Goal: Task Accomplishment & Management: Complete application form

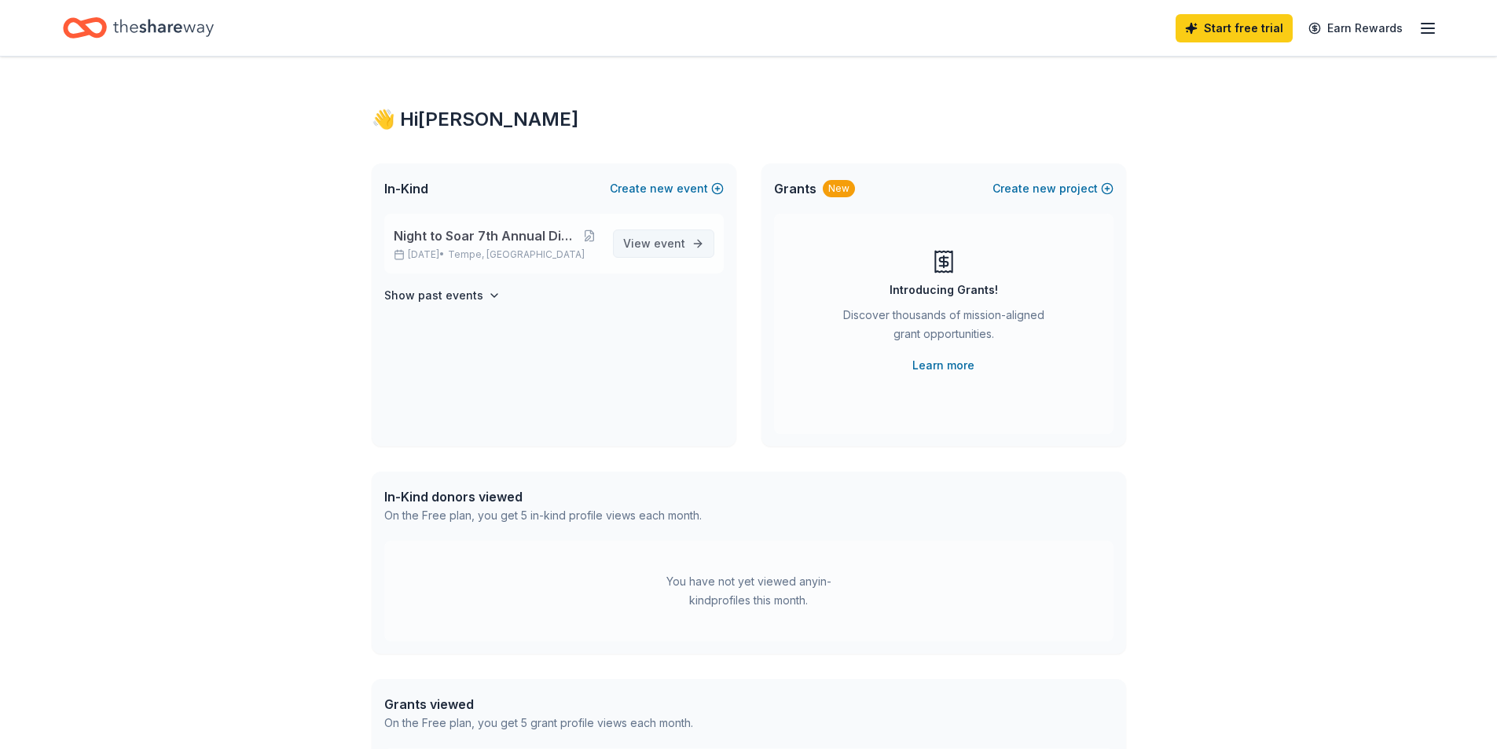
click at [652, 242] on span "View event" at bounding box center [654, 243] width 62 height 19
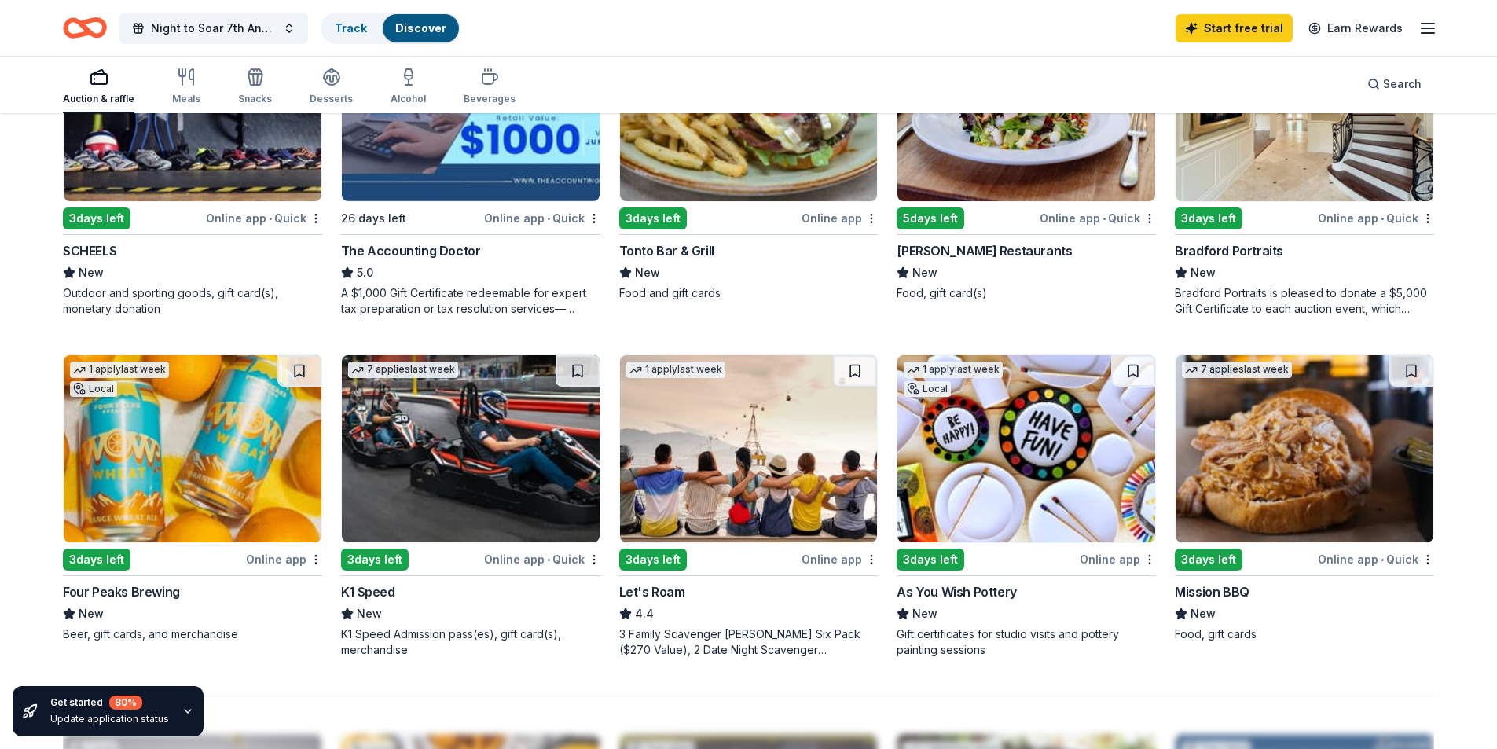
scroll to position [943, 0]
click at [202, 481] on img at bounding box center [193, 448] width 258 height 187
click at [444, 497] on img at bounding box center [471, 448] width 258 height 187
click at [98, 478] on img at bounding box center [193, 448] width 258 height 187
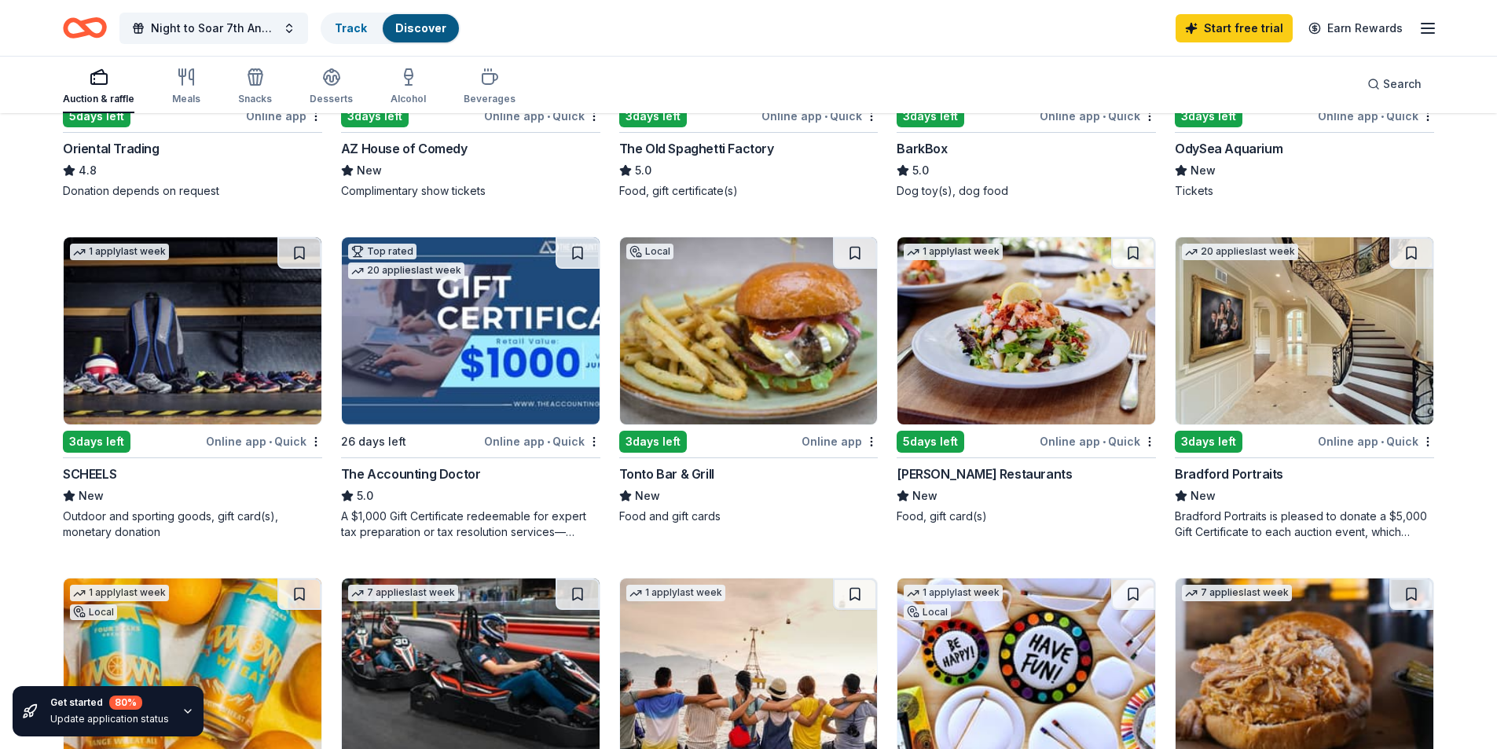
scroll to position [707, 0]
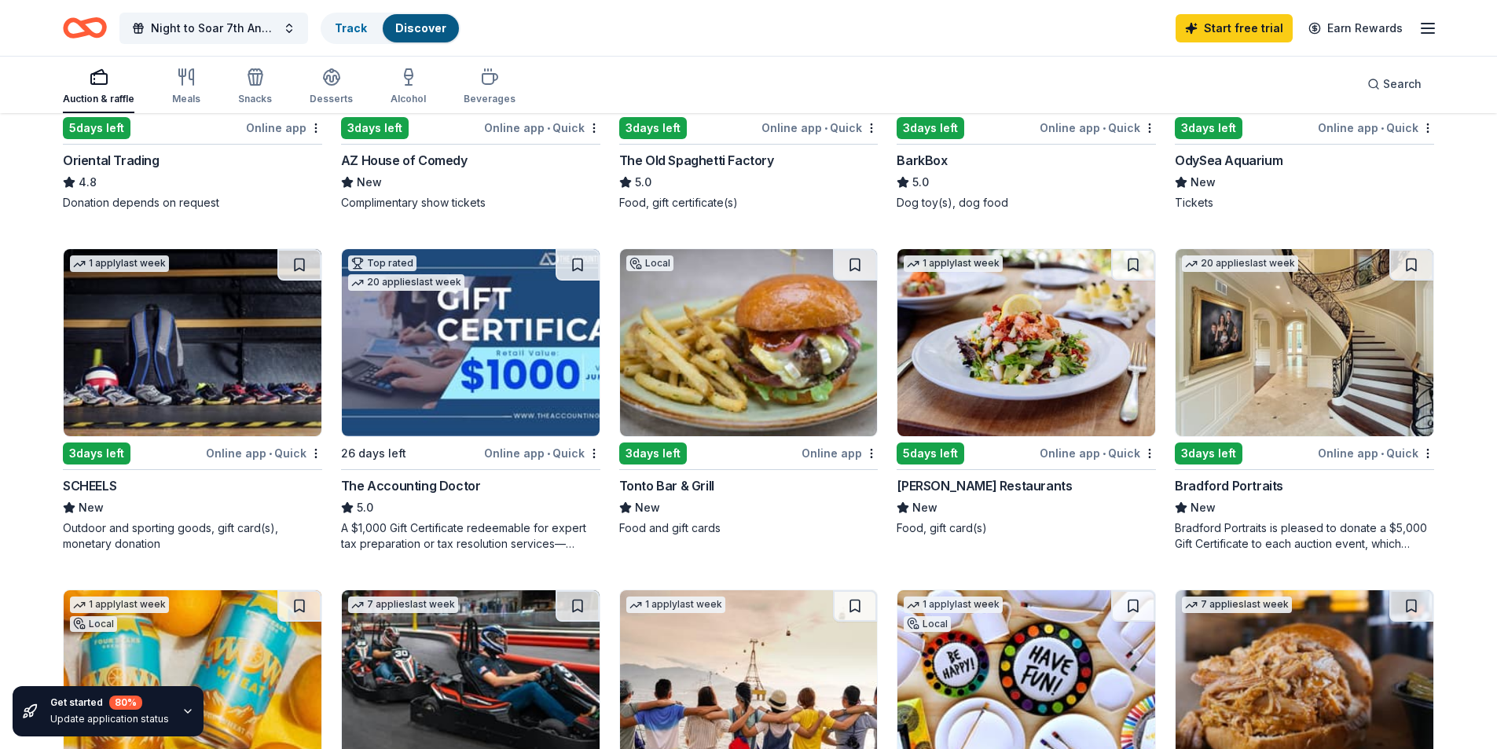
click at [1354, 359] on img at bounding box center [1305, 342] width 258 height 187
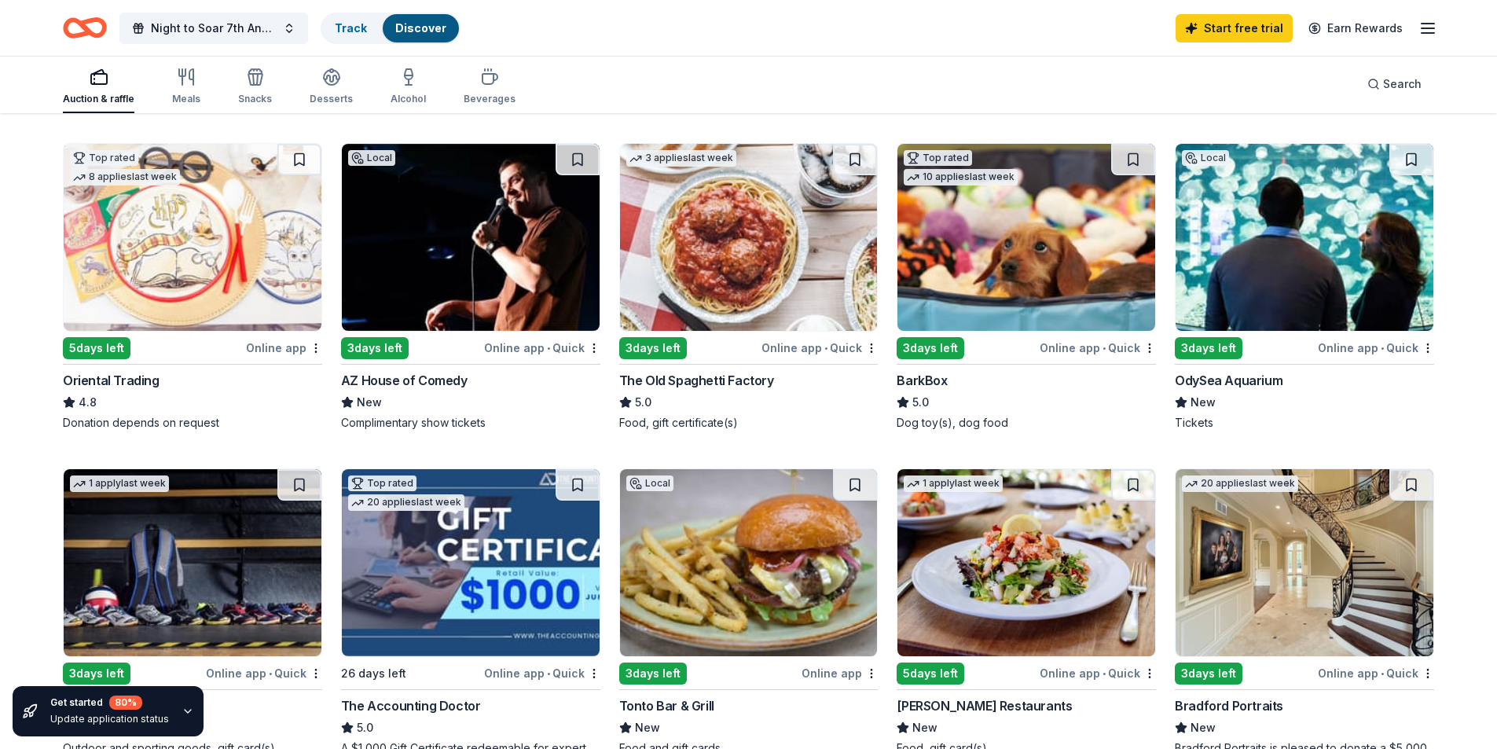
scroll to position [472, 0]
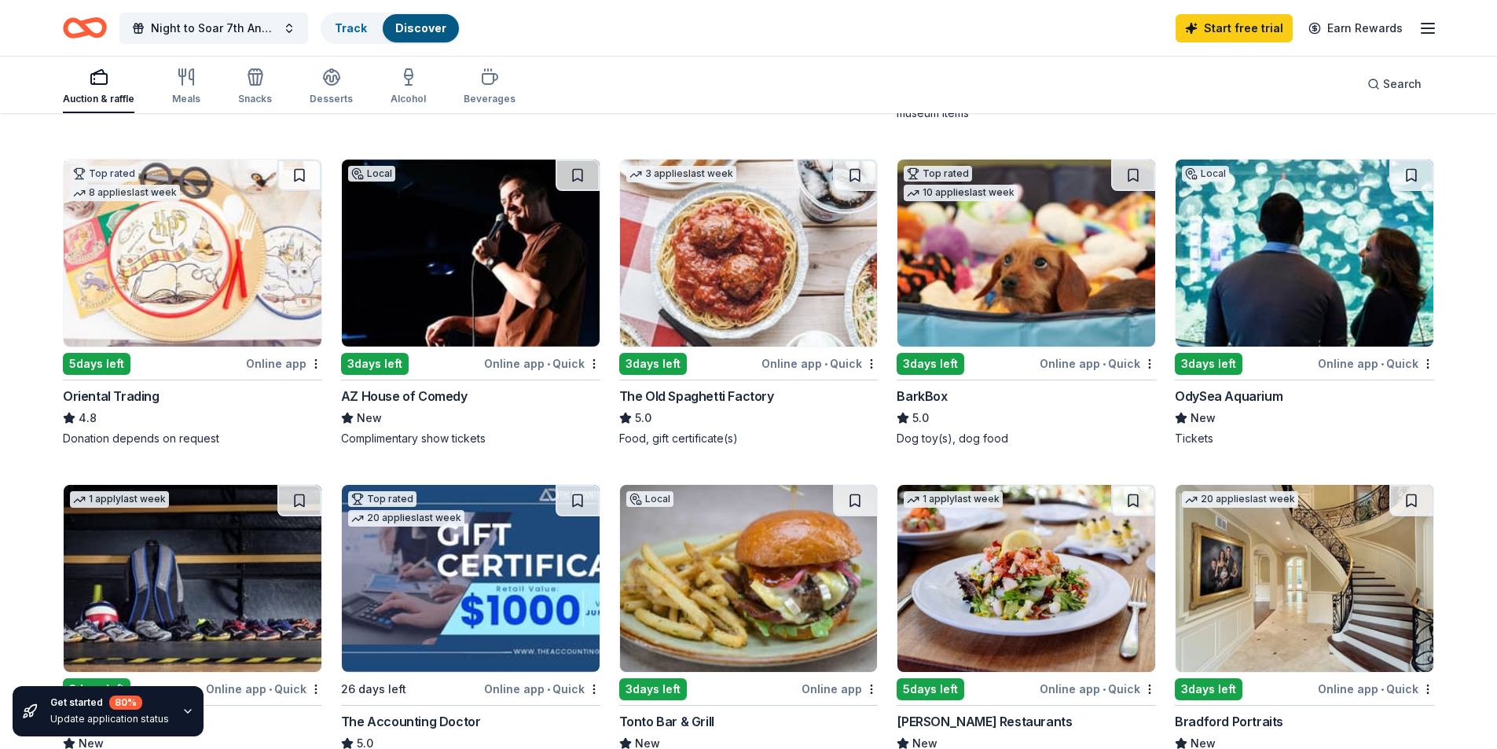
click at [558, 285] on img at bounding box center [471, 253] width 258 height 187
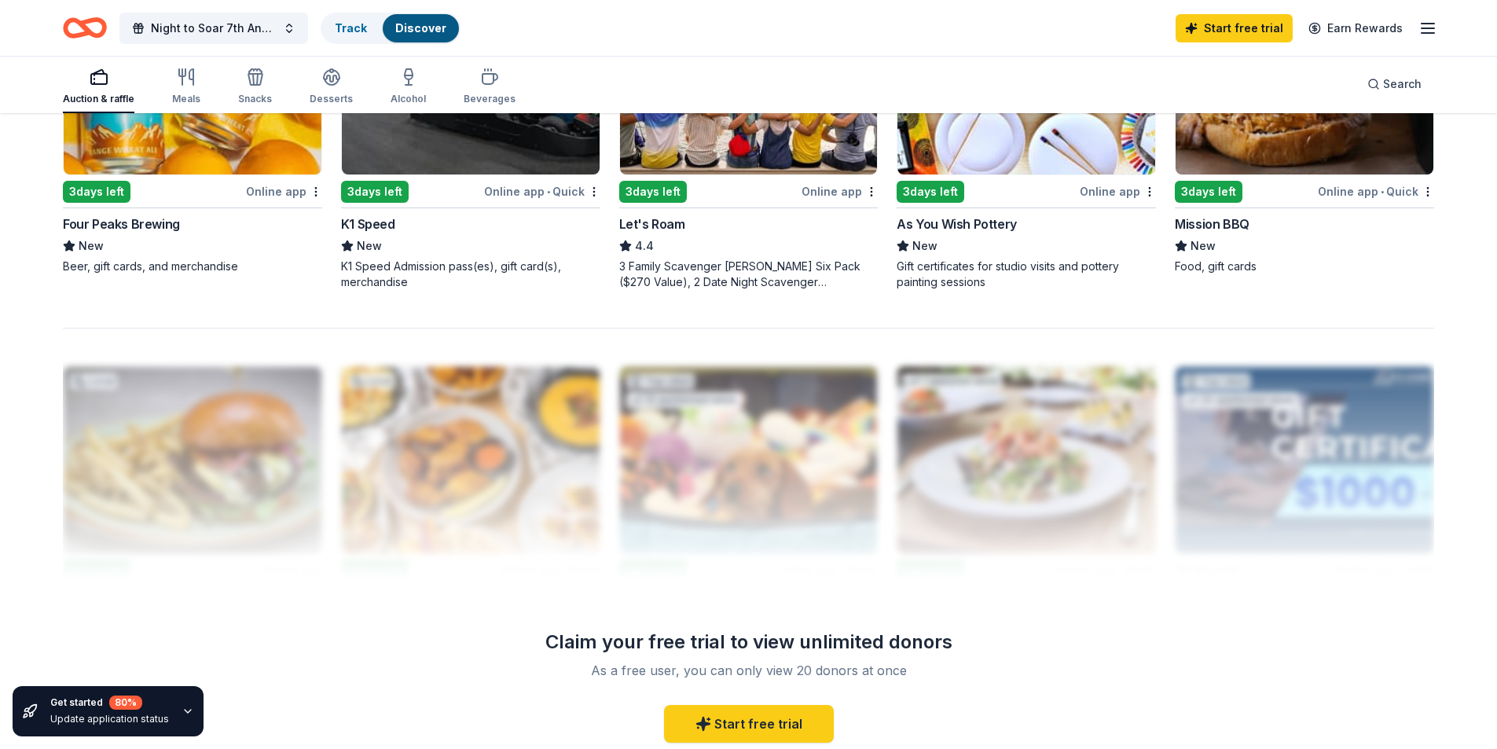
scroll to position [1494, 0]
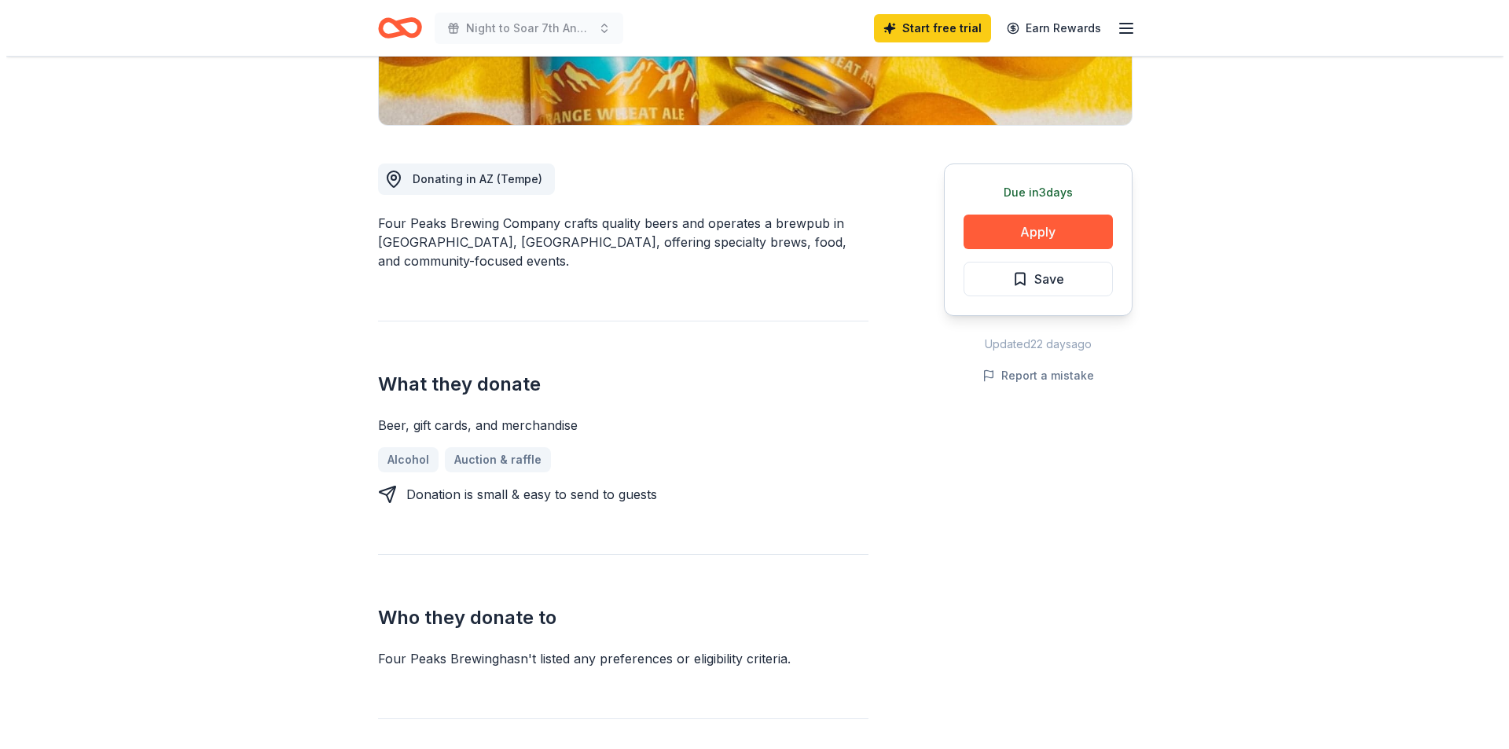
scroll to position [157, 0]
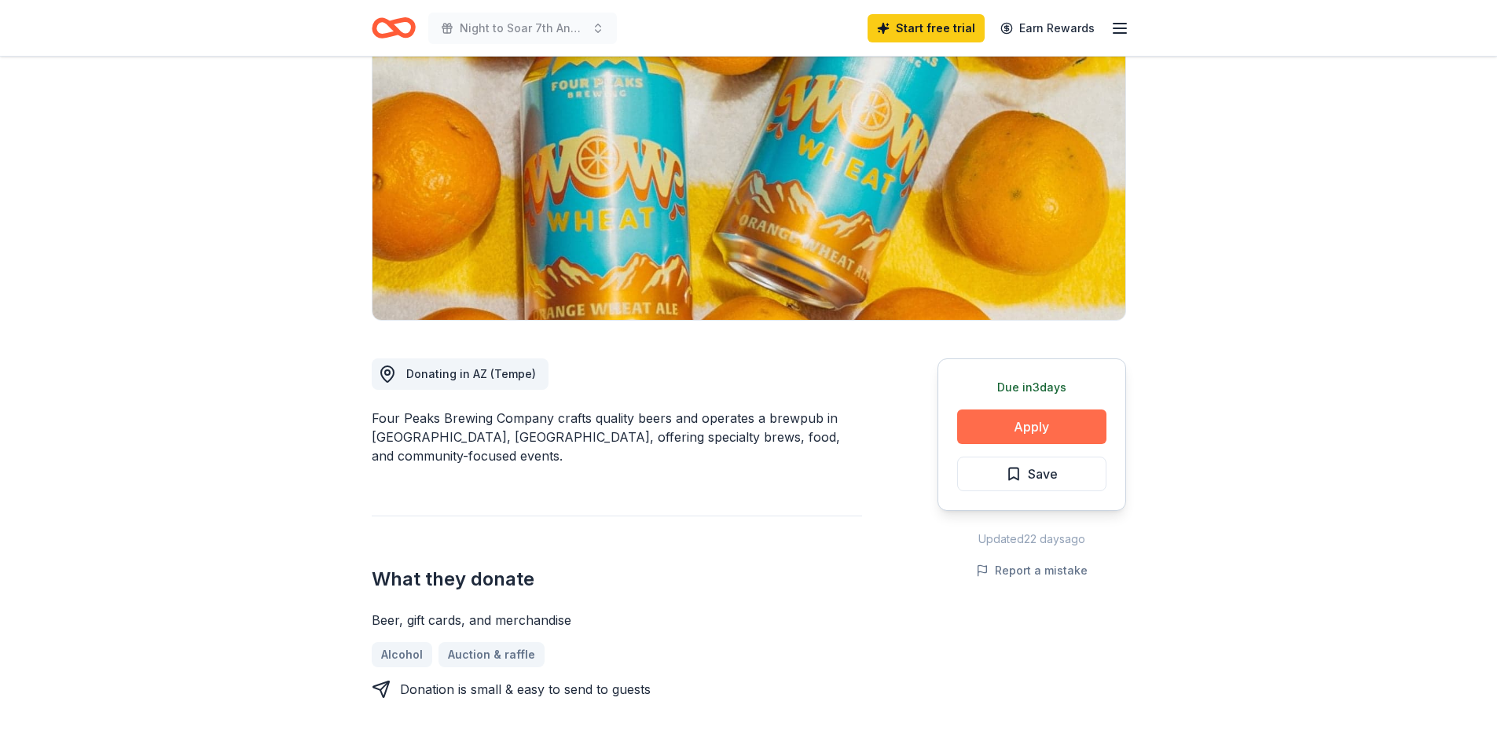
click at [993, 413] on button "Apply" at bounding box center [1031, 427] width 149 height 35
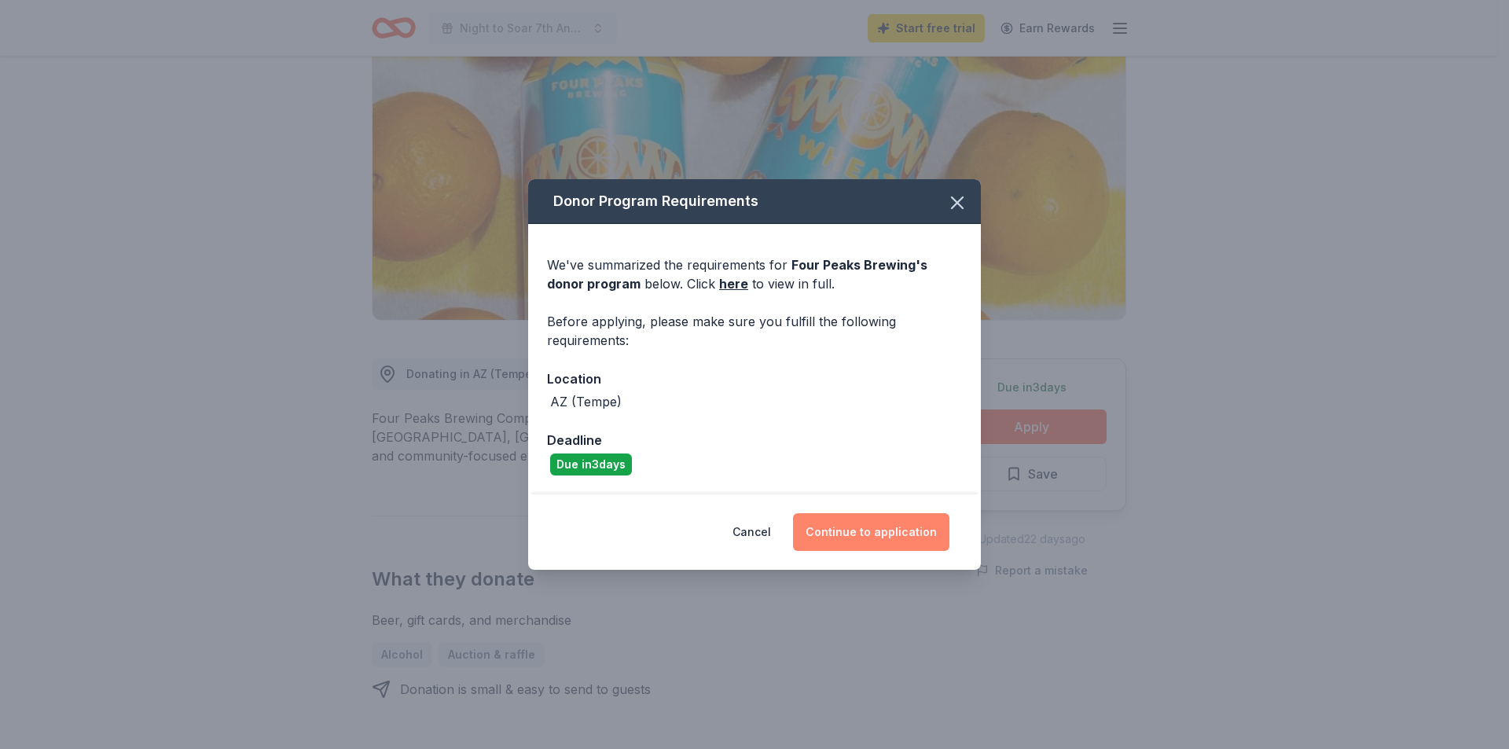
click at [894, 527] on button "Continue to application" at bounding box center [871, 532] width 156 height 38
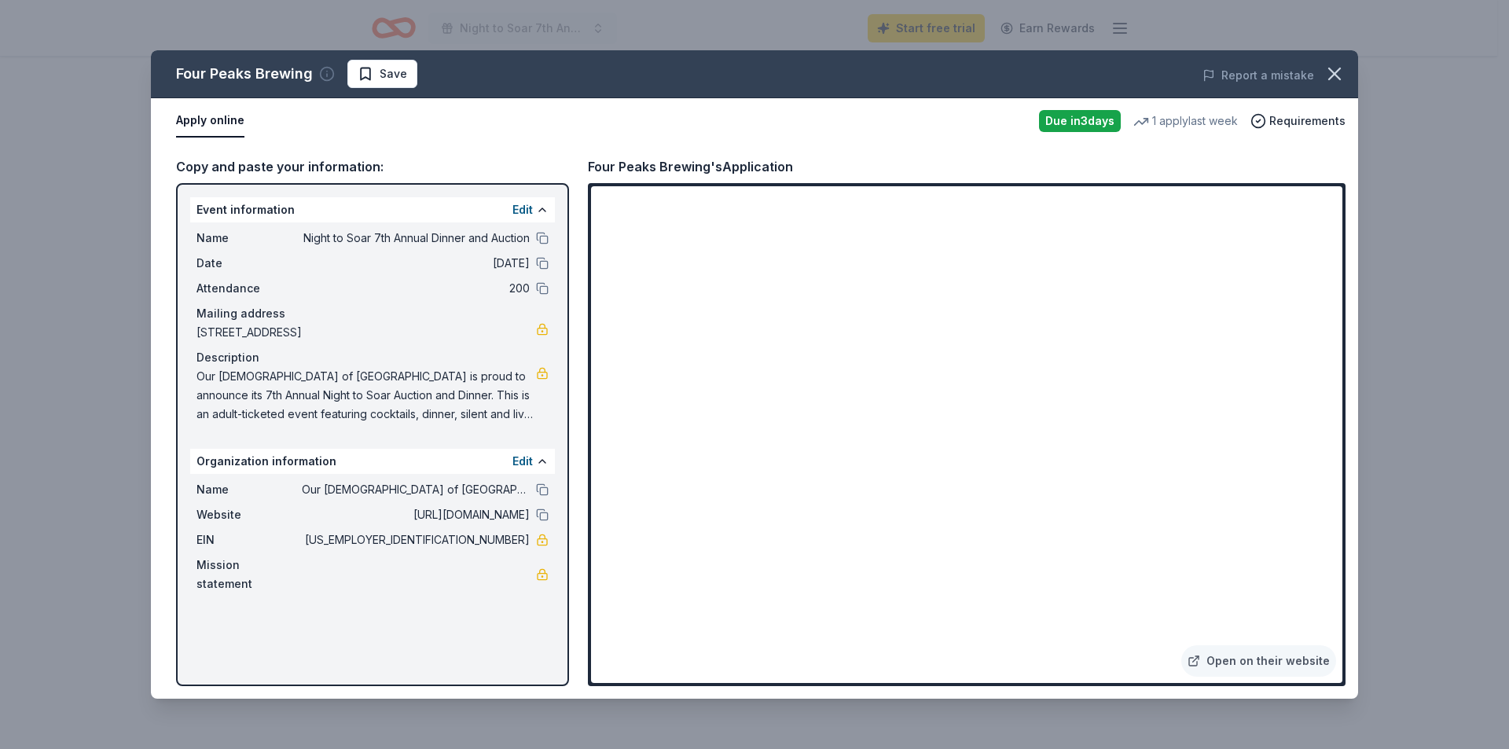
click at [329, 73] on icon "button" at bounding box center [327, 74] width 16 height 16
click at [481, 132] on icon at bounding box center [486, 137] width 10 height 10
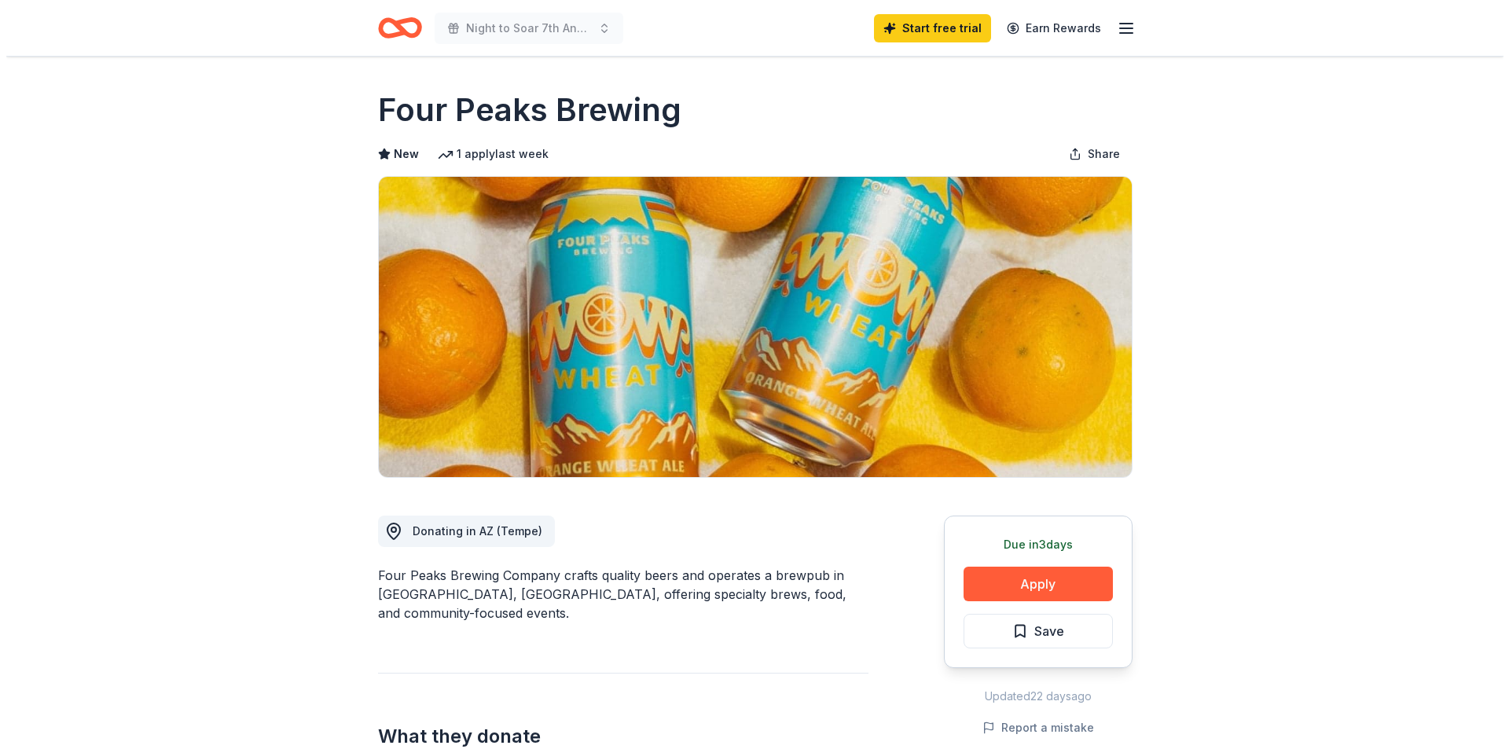
scroll to position [157, 0]
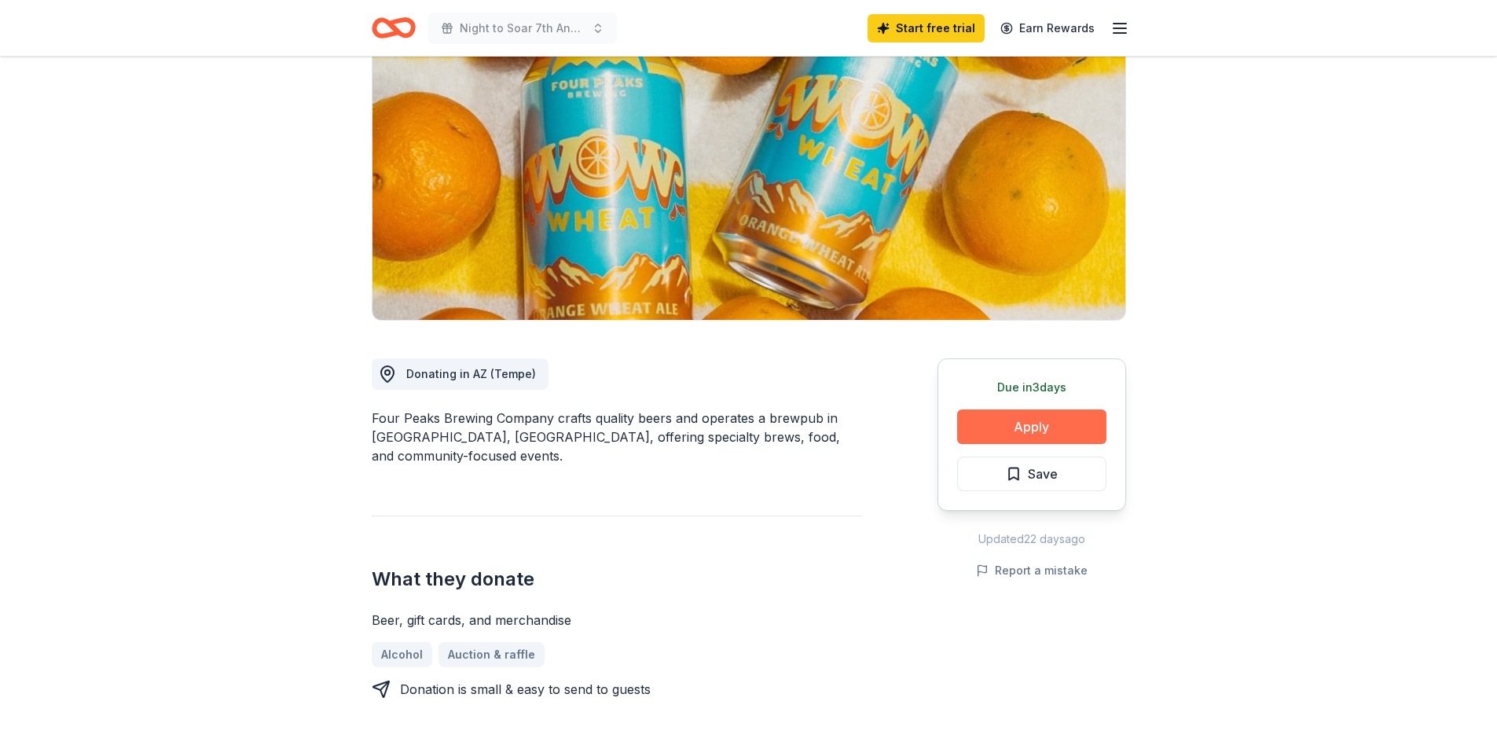
click at [1032, 423] on button "Apply" at bounding box center [1031, 427] width 149 height 35
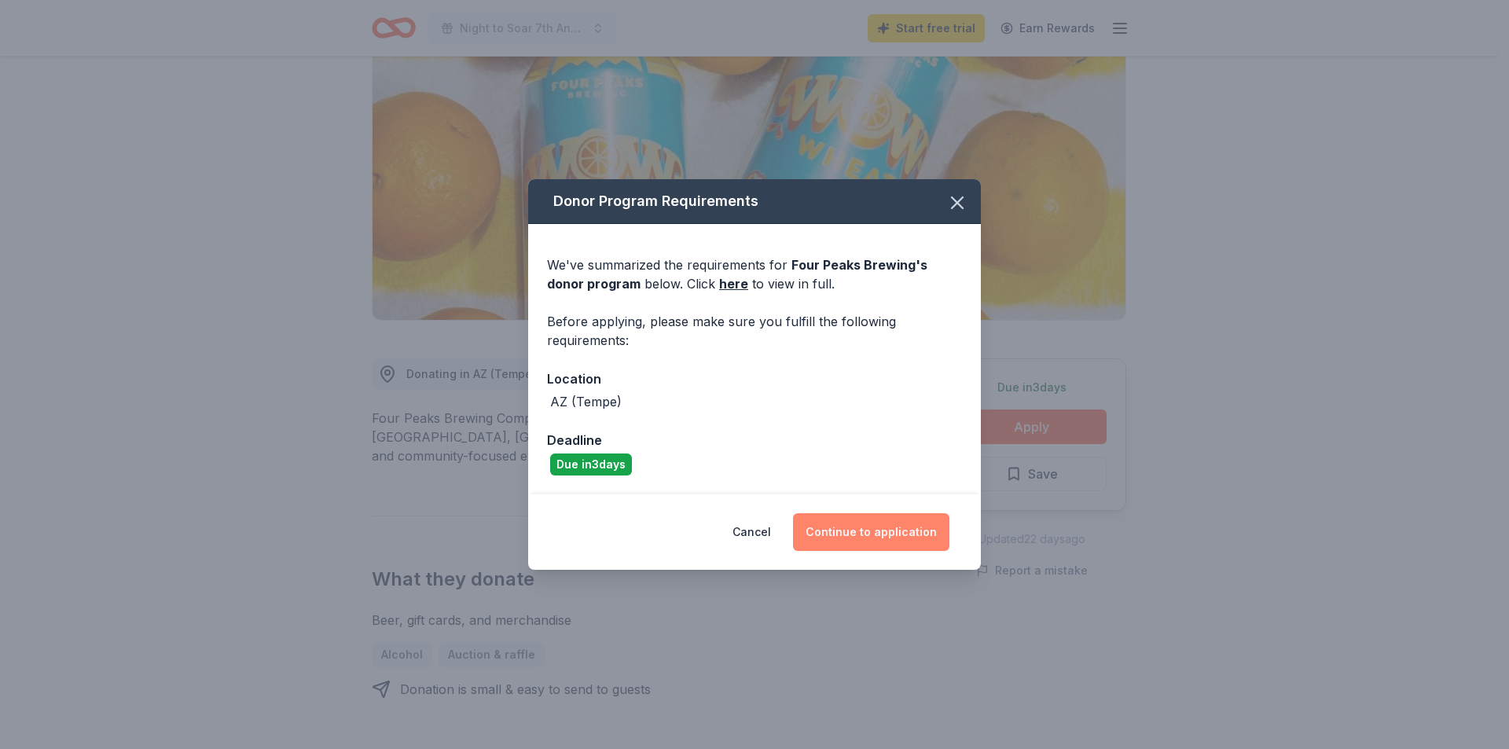
click at [840, 530] on button "Continue to application" at bounding box center [871, 532] width 156 height 38
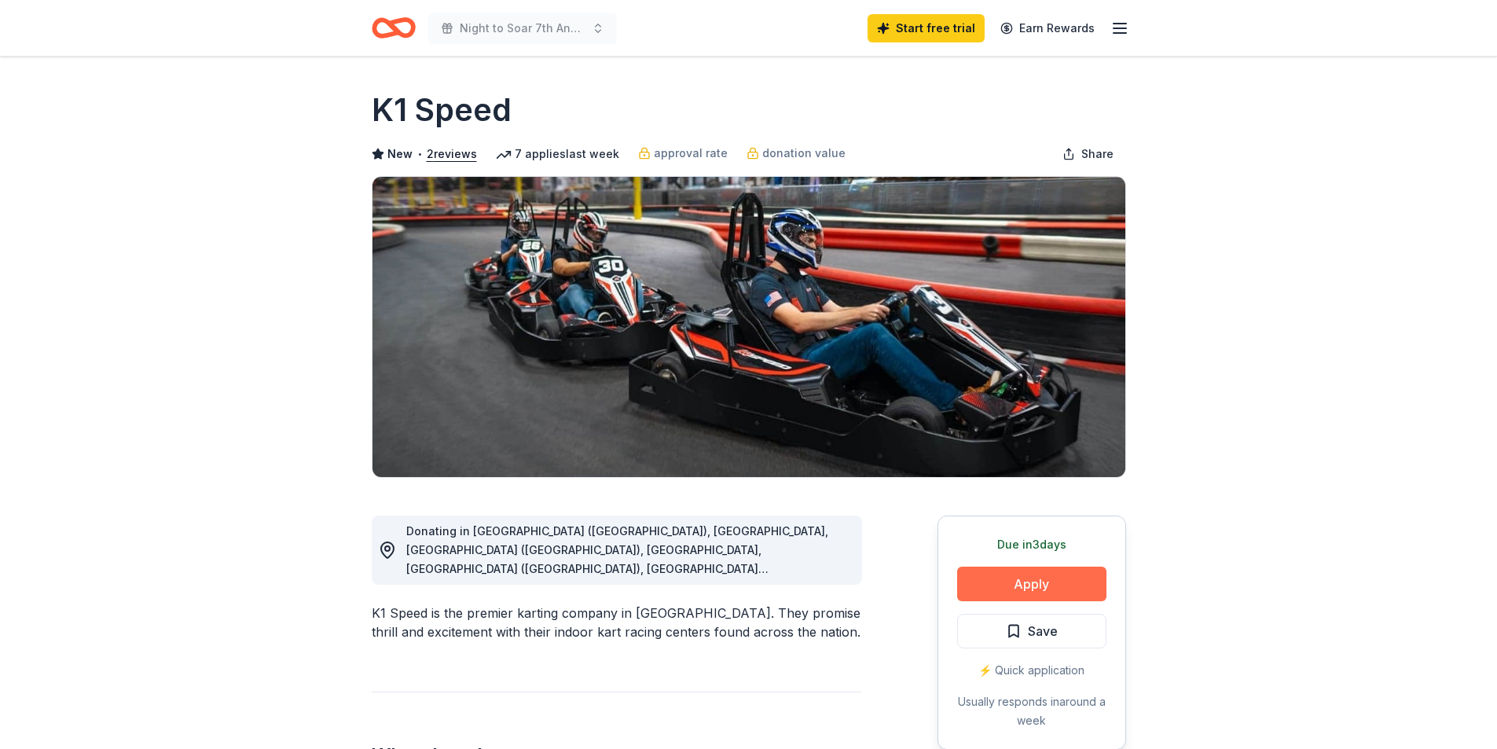
click at [1047, 582] on button "Apply" at bounding box center [1031, 584] width 149 height 35
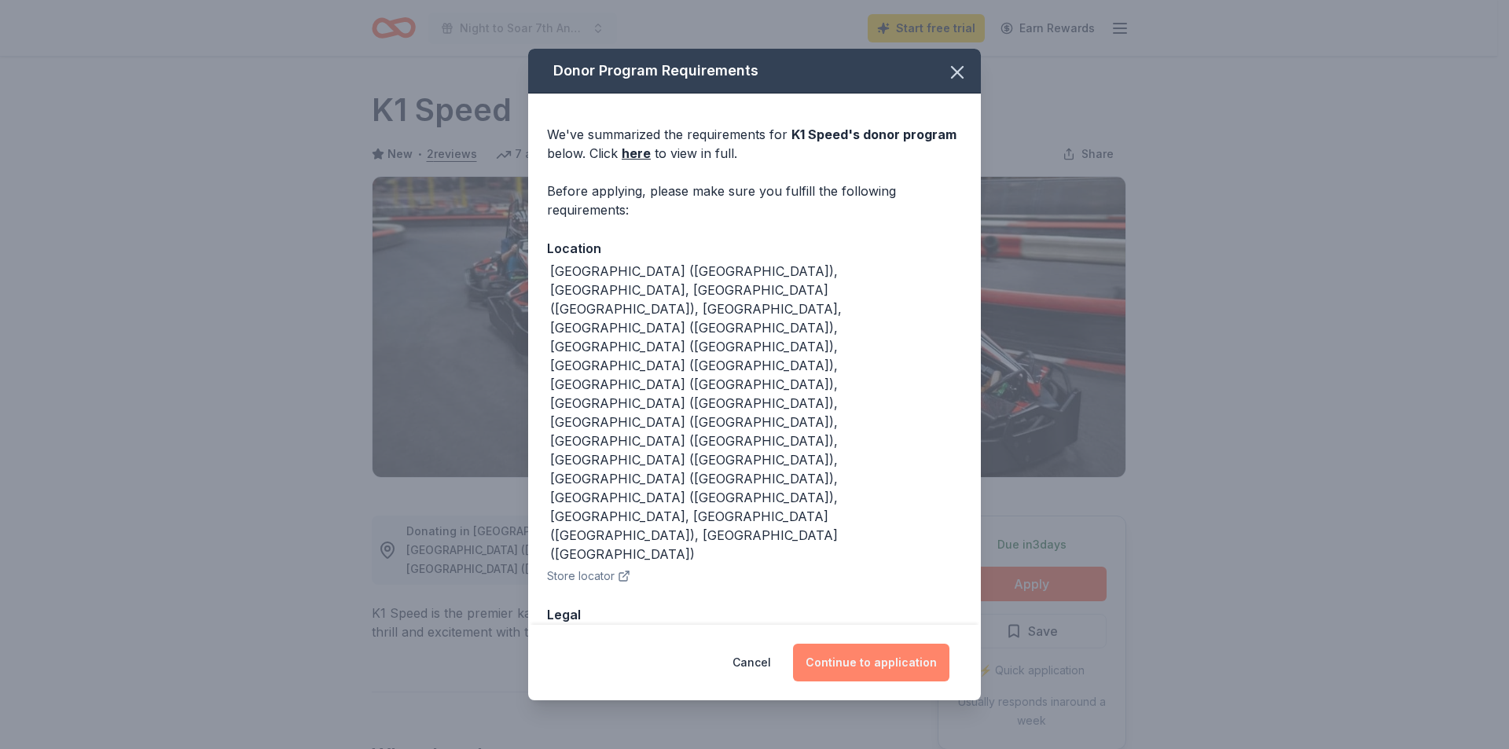
click at [887, 644] on button "Continue to application" at bounding box center [871, 663] width 156 height 38
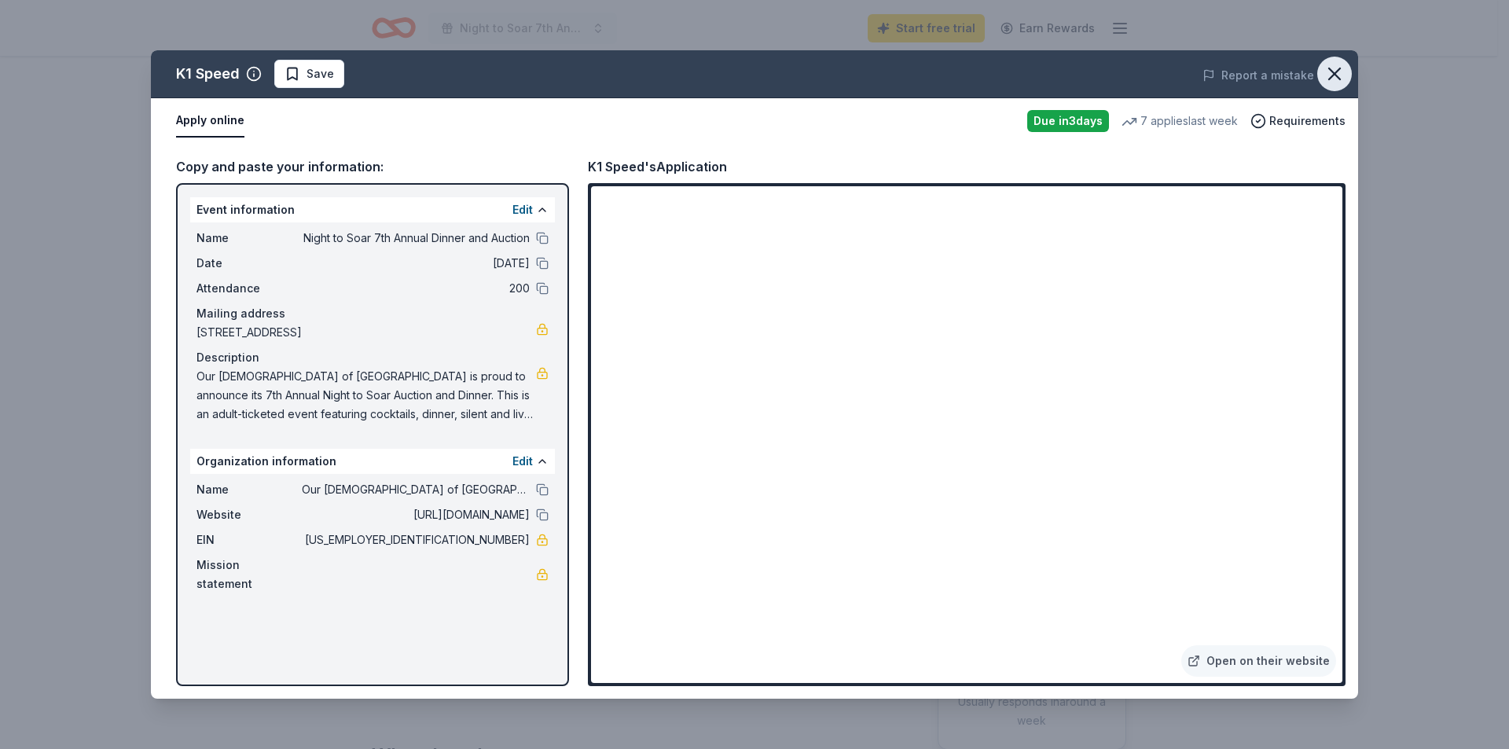
click at [1320, 75] on button "button" at bounding box center [1334, 74] width 35 height 35
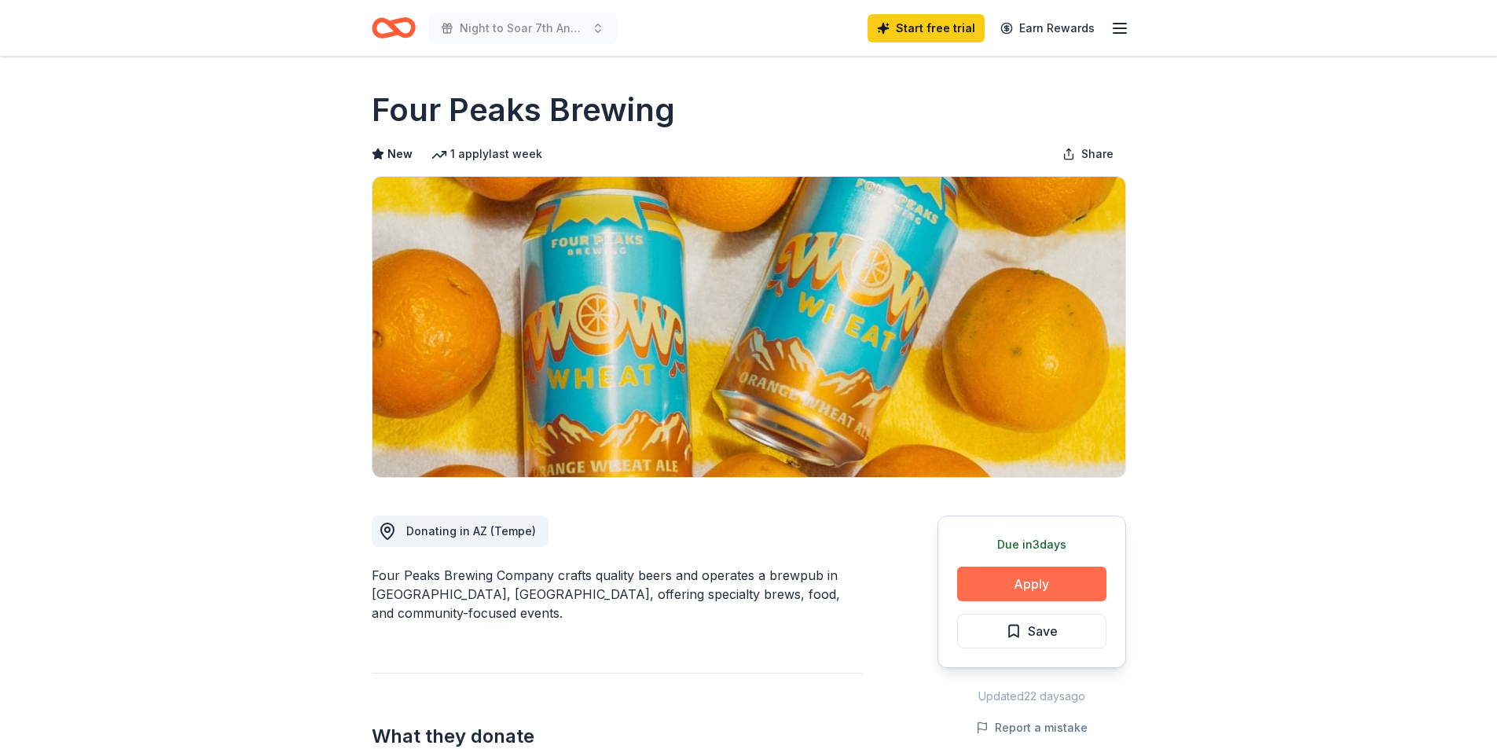
click at [1021, 592] on button "Apply" at bounding box center [1031, 584] width 149 height 35
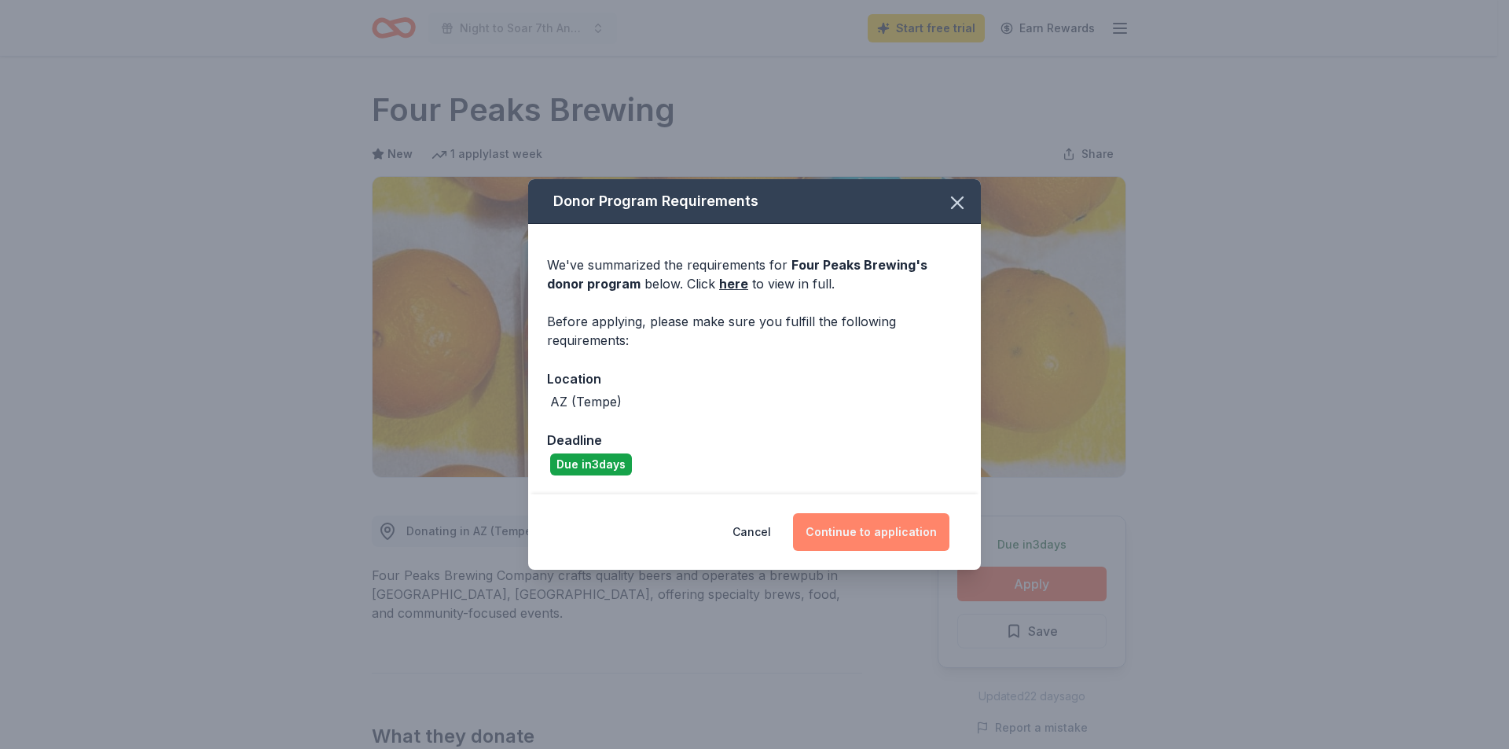
click at [843, 530] on button "Continue to application" at bounding box center [871, 532] width 156 height 38
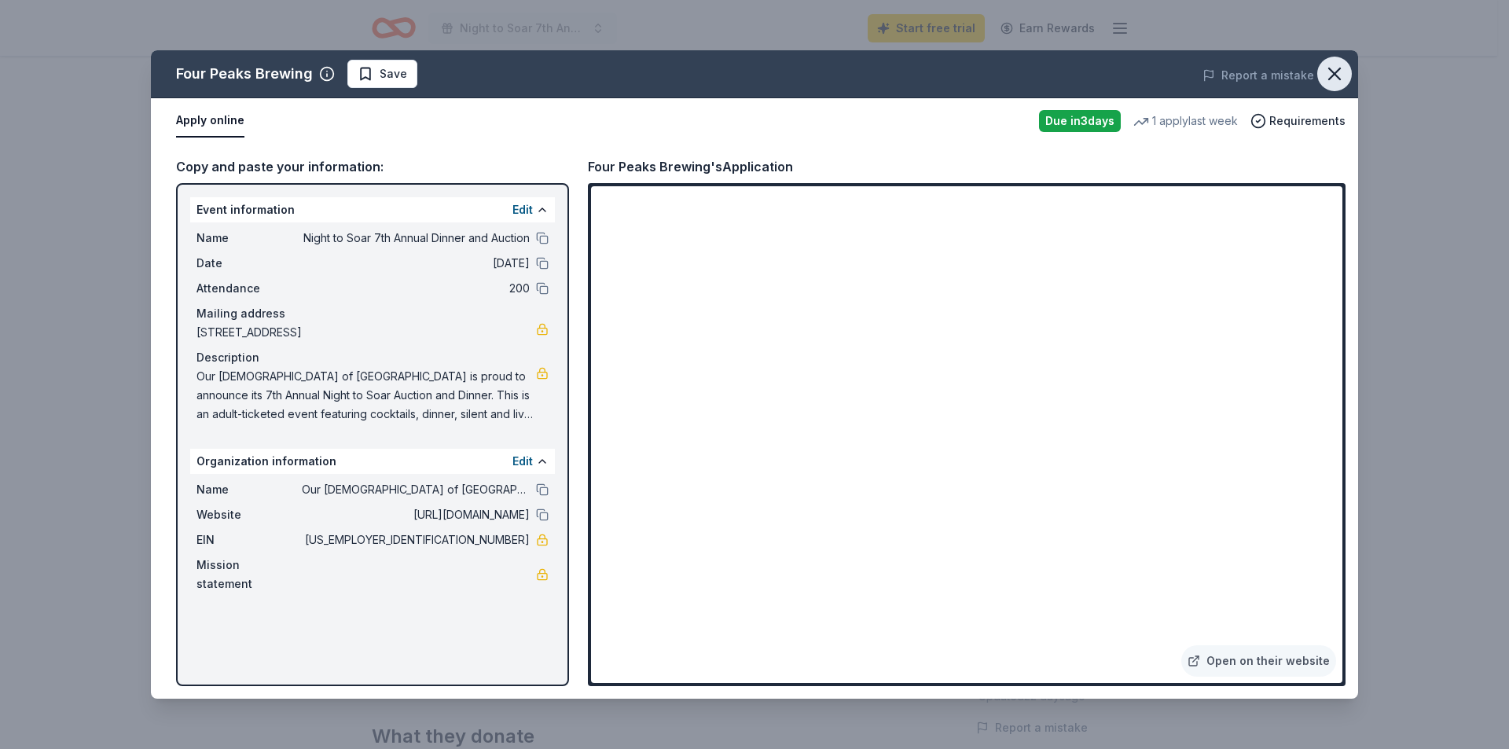
click at [1333, 75] on icon "button" at bounding box center [1334, 73] width 11 height 11
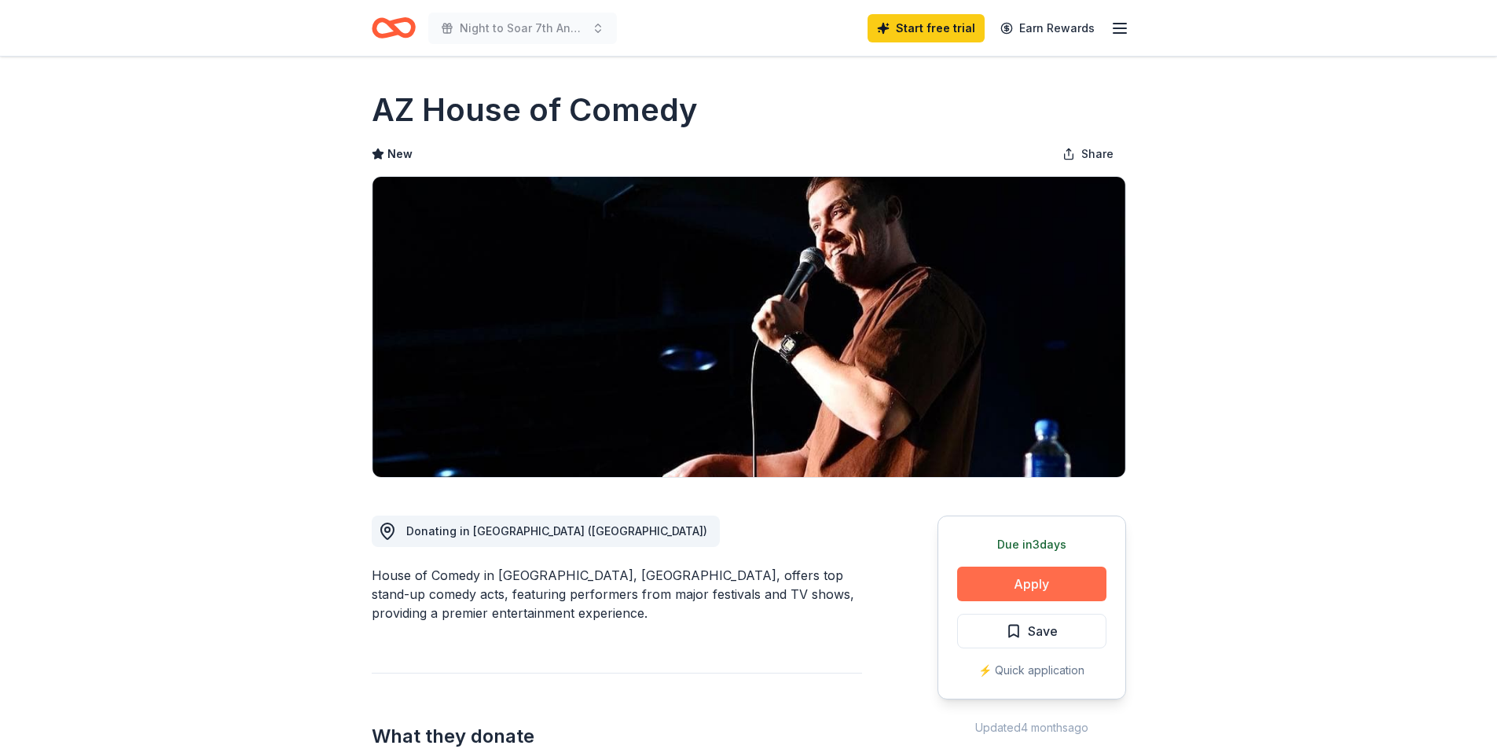
click at [1056, 590] on button "Apply" at bounding box center [1031, 584] width 149 height 35
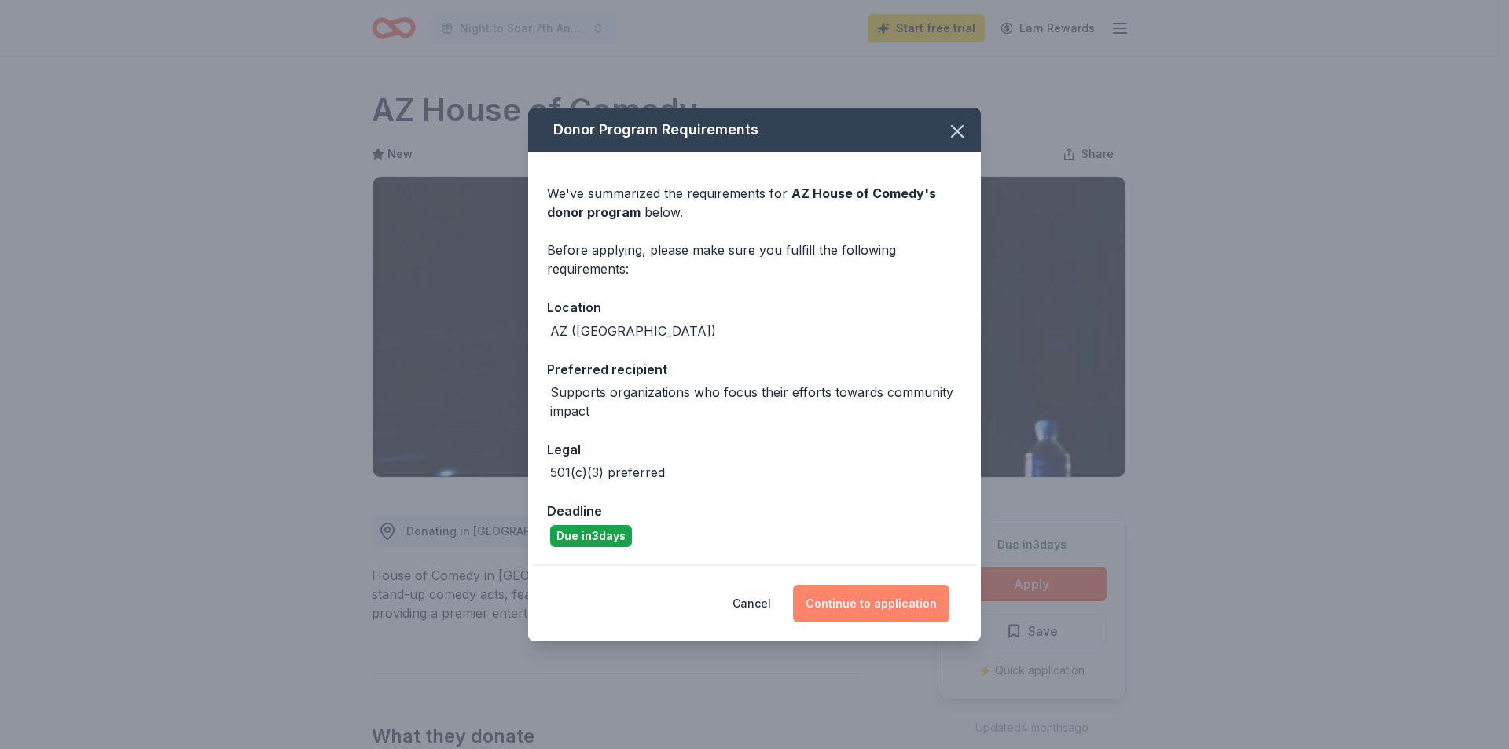
click at [865, 616] on button "Continue to application" at bounding box center [871, 604] width 156 height 38
